Goal: Task Accomplishment & Management: Manage account settings

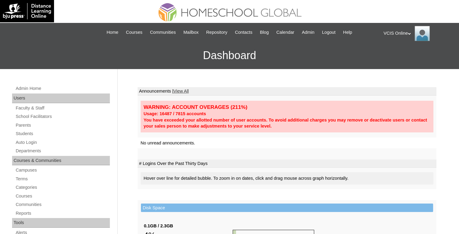
click at [32, 132] on link "Students" at bounding box center [62, 134] width 95 height 8
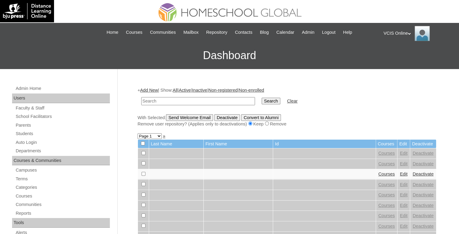
paste input "[PERSON_NAME].mariano2025"
click at [157, 99] on input "jayson.mariano2025" at bounding box center [198, 101] width 114 height 8
click at [190, 102] on input "jayson mariano2025" at bounding box center [198, 101] width 114 height 8
type input "jayson mariano"
click at [262, 98] on input "Search" at bounding box center [271, 101] width 19 height 7
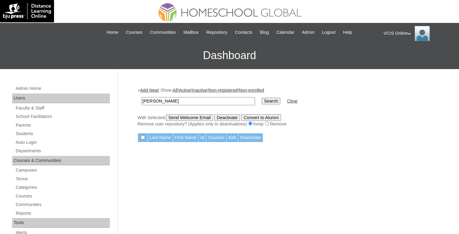
drag, startPoint x: 157, startPoint y: 100, endPoint x: 130, endPoint y: 99, distance: 27.5
type input "mariano"
click at [262, 98] on input "Search" at bounding box center [271, 101] width 19 height 7
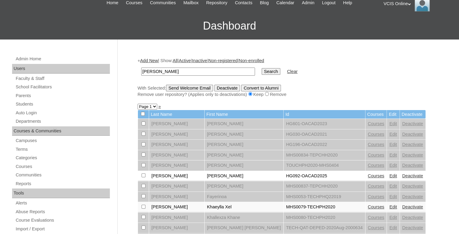
scroll to position [90, 0]
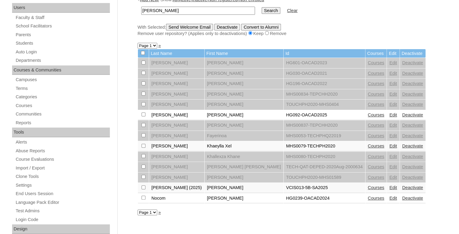
click at [389, 186] on link "Edit" at bounding box center [393, 187] width 8 height 5
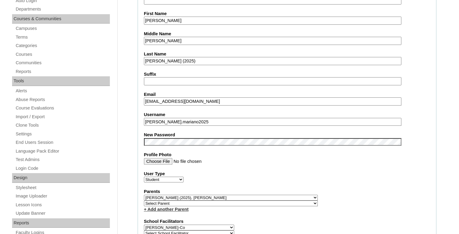
scroll to position [181, 0]
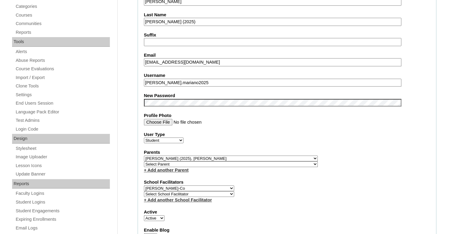
click at [196, 79] on input "[PERSON_NAME].mariano2025" at bounding box center [272, 83] width 257 height 8
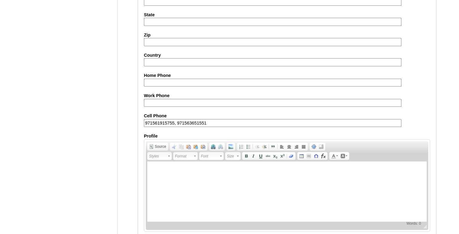
scroll to position [684, 0]
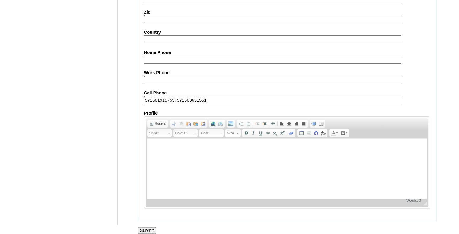
click at [146, 227] on input "Submit" at bounding box center [147, 230] width 19 height 7
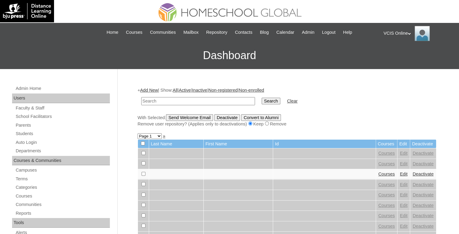
click at [394, 30] on div "VCIS Online My Profile My Settings Logout" at bounding box center [417, 33] width 69 height 15
click at [387, 60] on li "Logout" at bounding box center [401, 57] width 29 height 8
click at [389, 58] on h3 "Dashboard" at bounding box center [229, 55] width 453 height 27
click at [394, 31] on div "VCIS Online My Profile My Settings Logout" at bounding box center [417, 33] width 69 height 15
click at [390, 56] on span "Logout" at bounding box center [394, 56] width 12 height 5
